Goal: Information Seeking & Learning: Learn about a topic

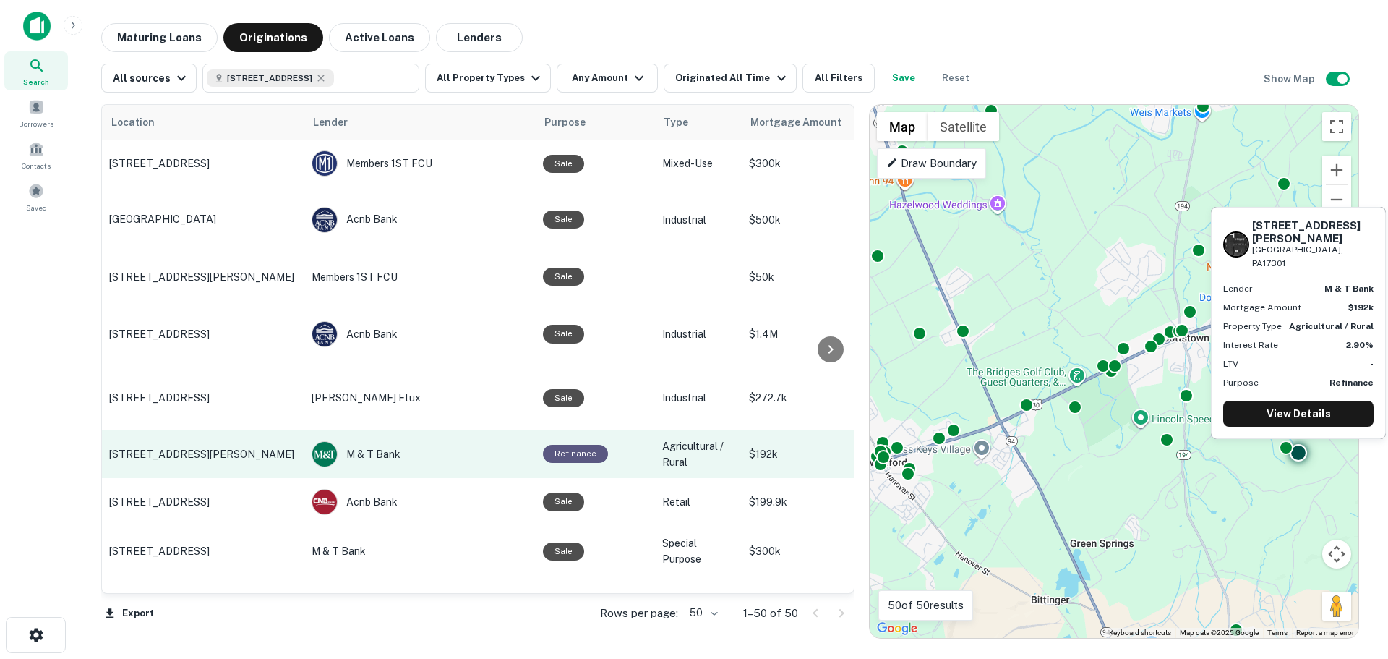
click at [357, 441] on div "M & T Bank" at bounding box center [420, 454] width 217 height 26
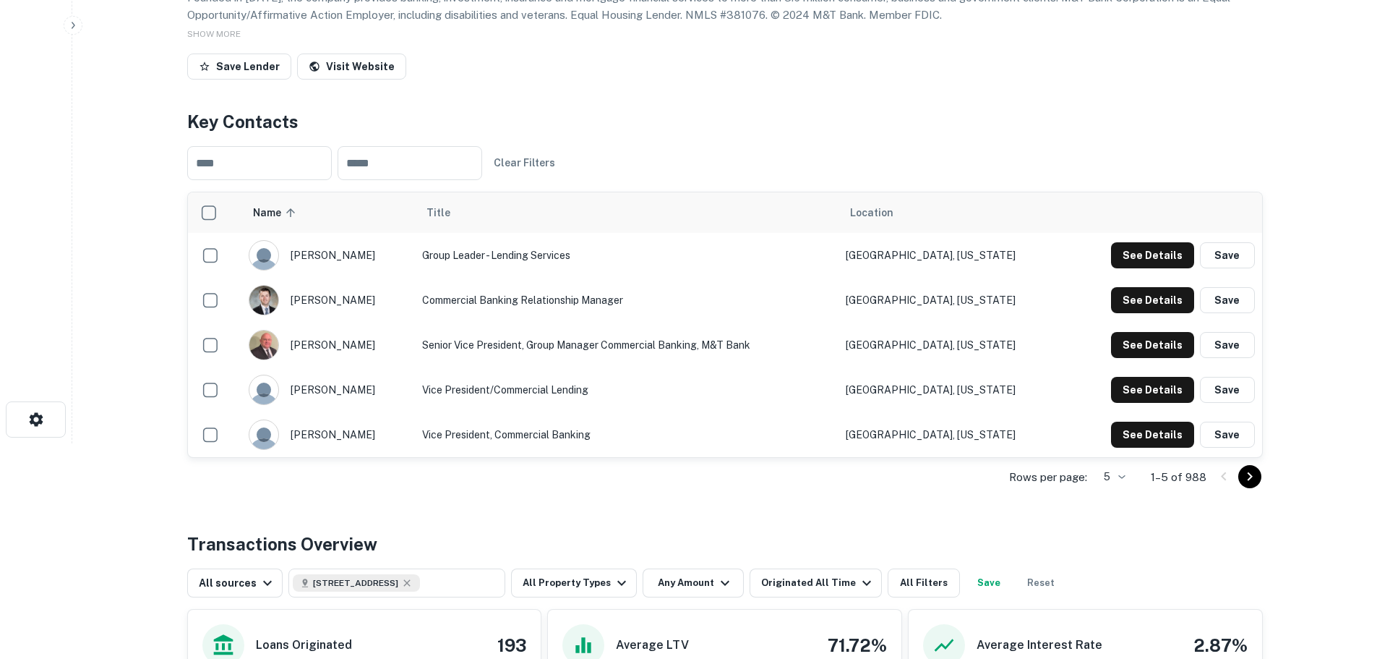
scroll to position [217, 0]
click at [1167, 252] on button "See Details" at bounding box center [1152, 254] width 83 height 26
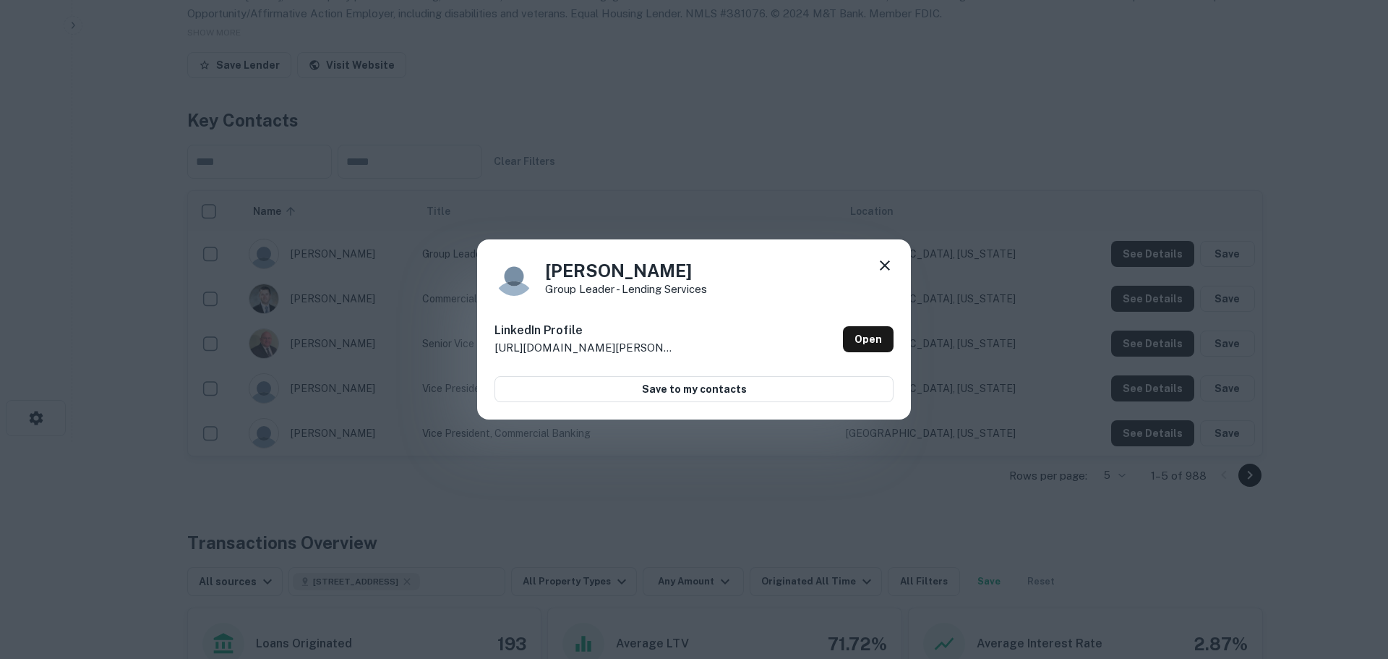
click at [882, 268] on icon at bounding box center [885, 265] width 10 height 10
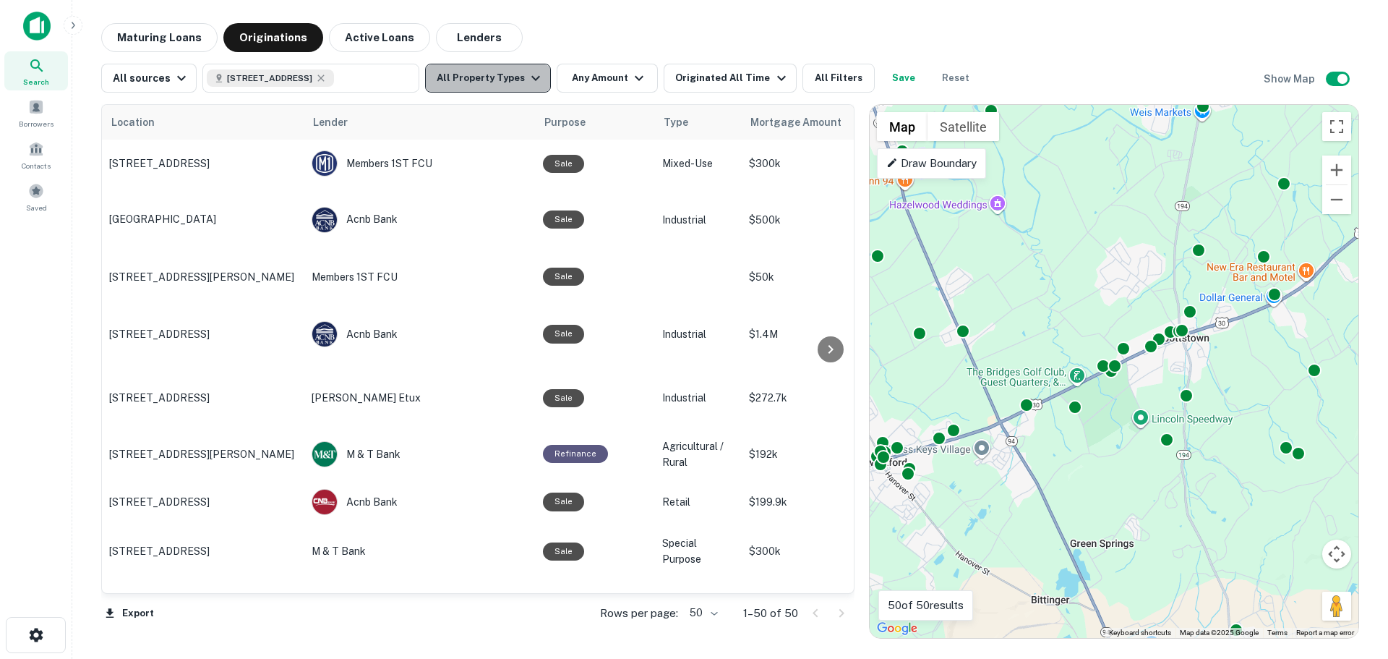
click at [493, 79] on button "All Property Types" at bounding box center [488, 78] width 126 height 29
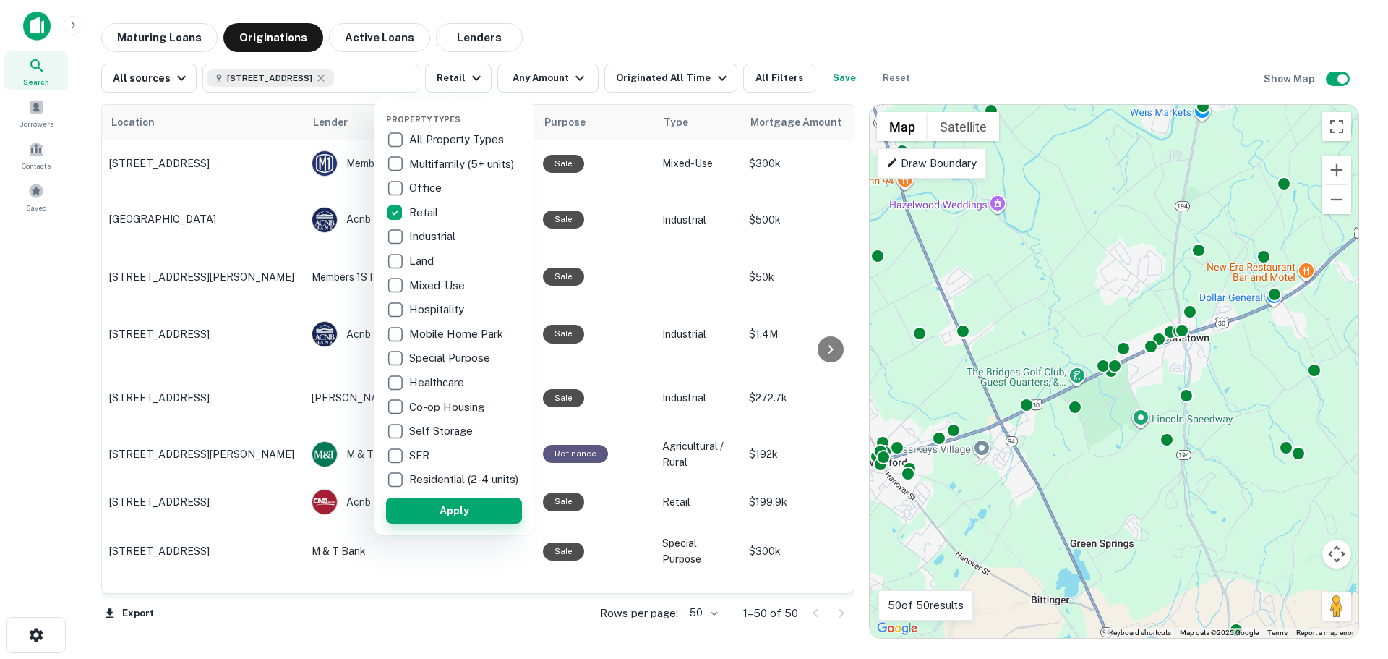
click at [455, 515] on button "Apply" at bounding box center [454, 510] width 136 height 26
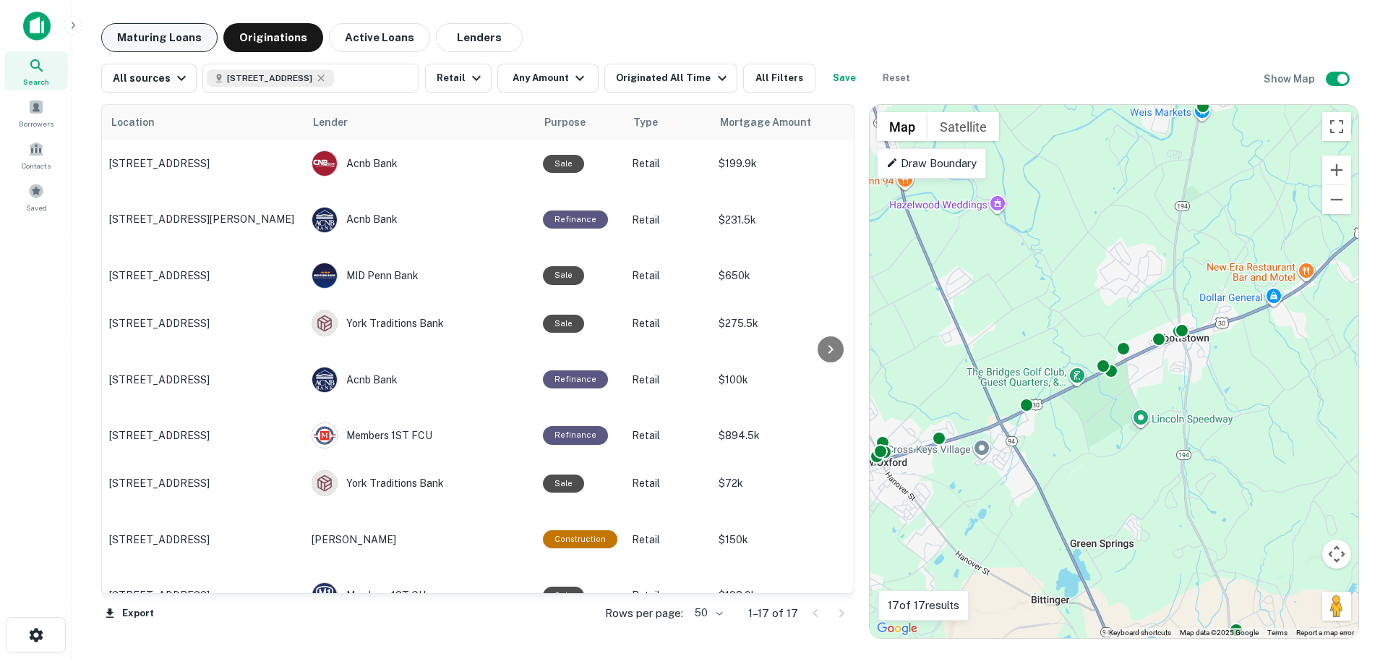
click at [149, 43] on button "Maturing Loans" at bounding box center [159, 37] width 116 height 29
